Goal: Check status

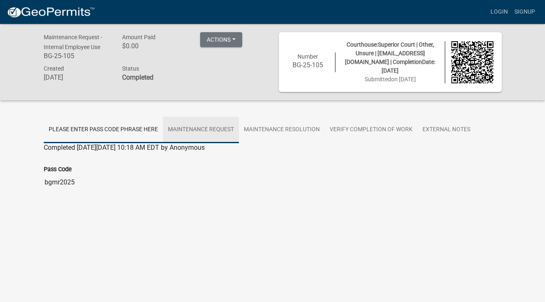
click at [216, 128] on link "Maintenance Request" at bounding box center [201, 130] width 76 height 26
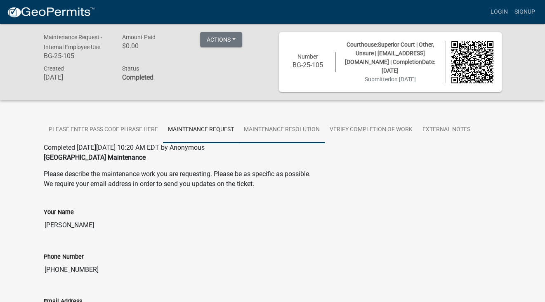
click at [272, 126] on link "Maintenance Resolution" at bounding box center [282, 130] width 86 height 26
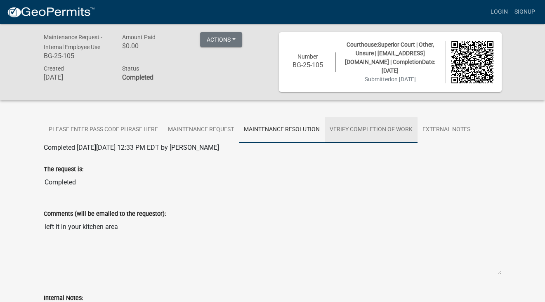
click at [344, 125] on link "Verify Completion of work" at bounding box center [371, 130] width 93 height 26
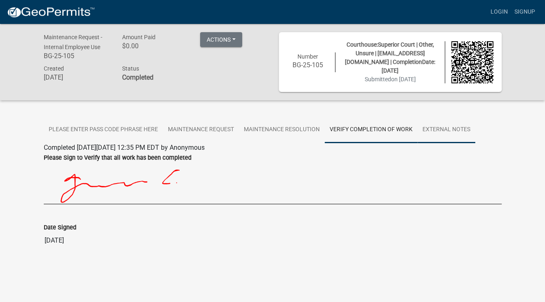
click at [432, 130] on link "External Notes" at bounding box center [446, 130] width 58 height 26
